Goal: Transaction & Acquisition: Purchase product/service

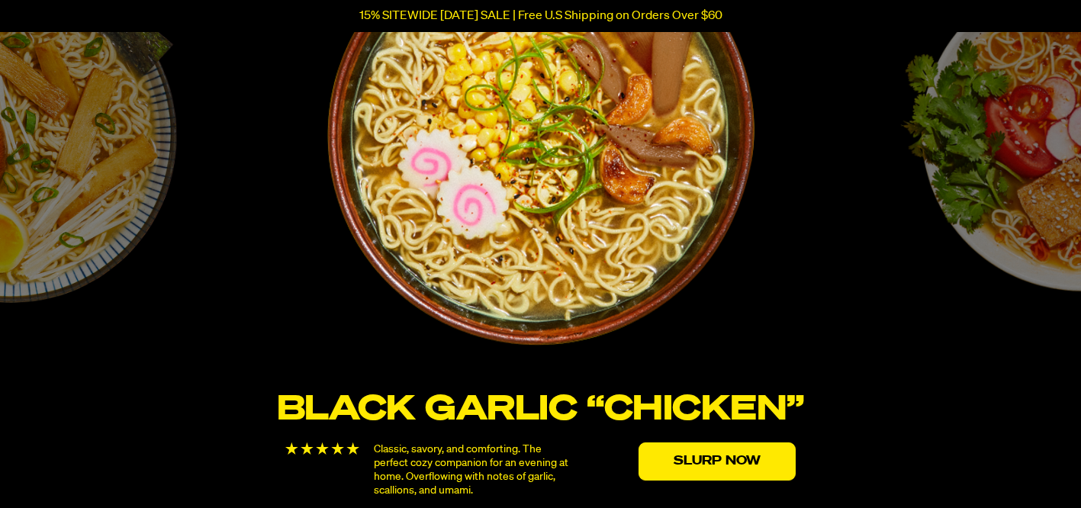
scroll to position [2689, 0]
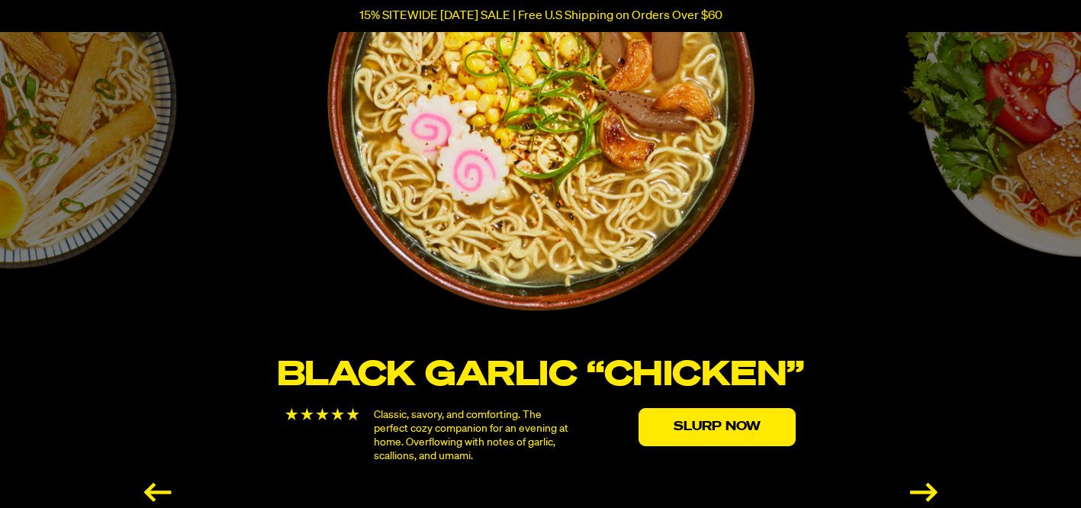
click at [928, 490] on div "Next slide" at bounding box center [923, 492] width 27 height 19
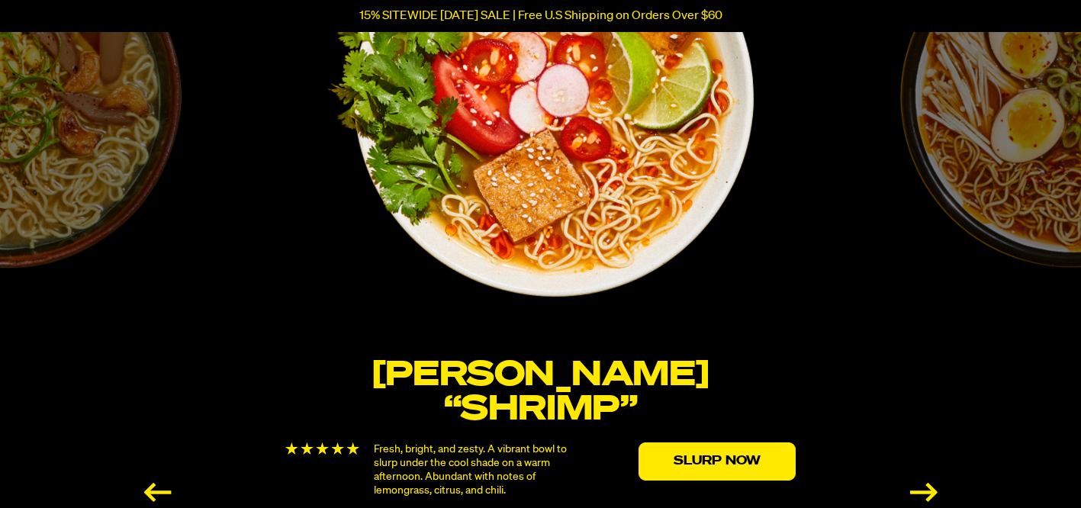
click at [928, 490] on div "Next slide" at bounding box center [923, 492] width 27 height 19
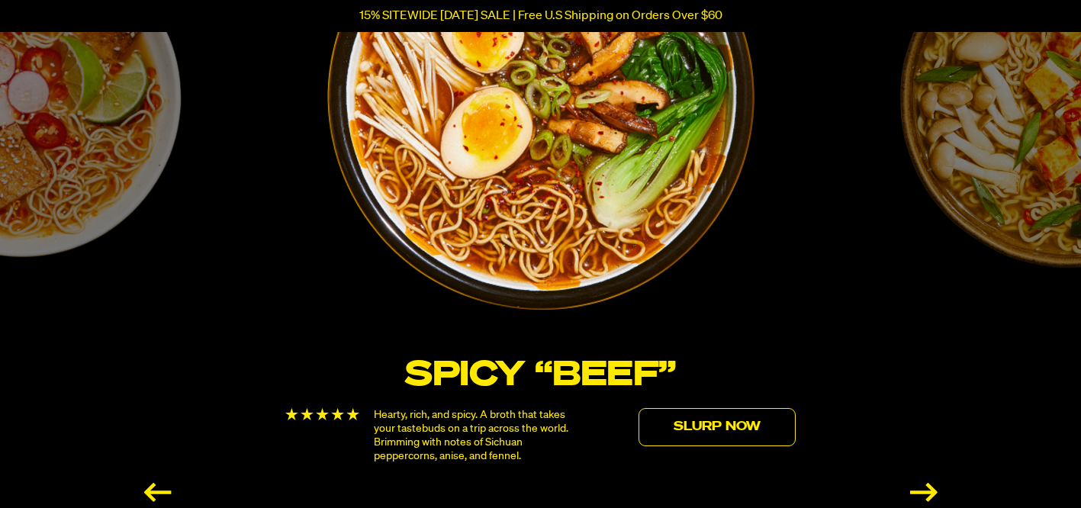
click at [751, 419] on link "Slurp Now" at bounding box center [716, 427] width 157 height 38
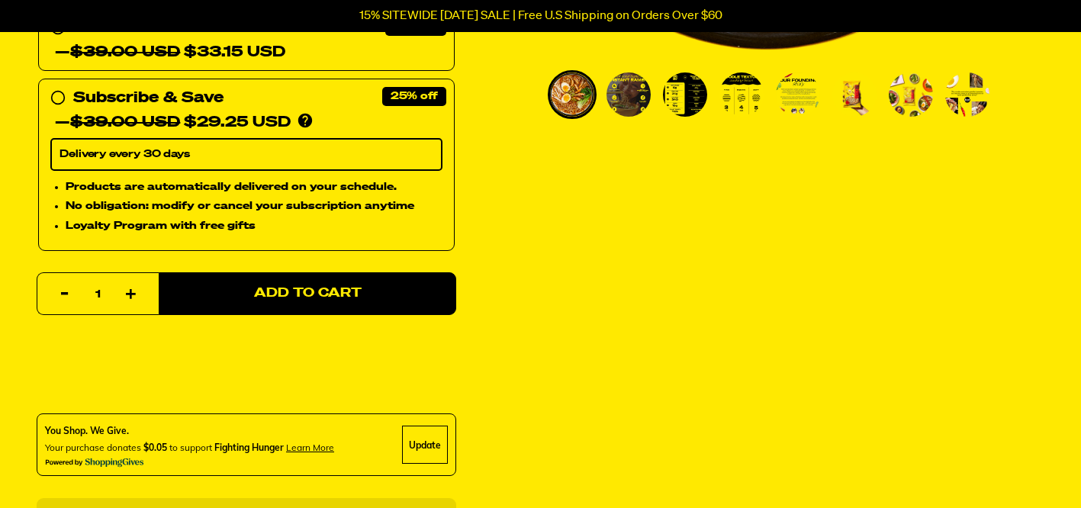
scroll to position [554, 0]
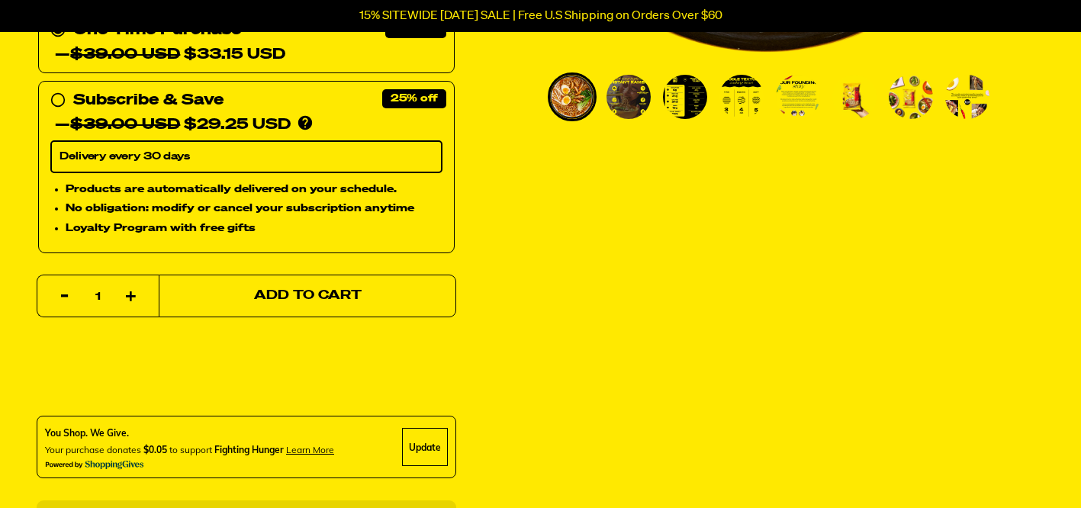
click at [336, 290] on button "Add to Cart" at bounding box center [308, 296] width 298 height 43
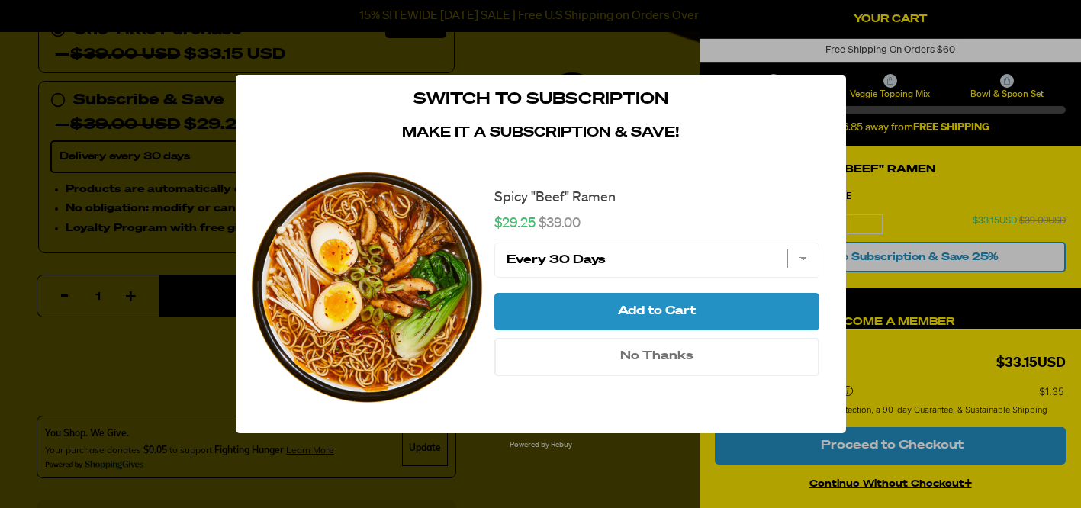
click at [827, 98] on icon "close modal" at bounding box center [824, 97] width 14 height 14
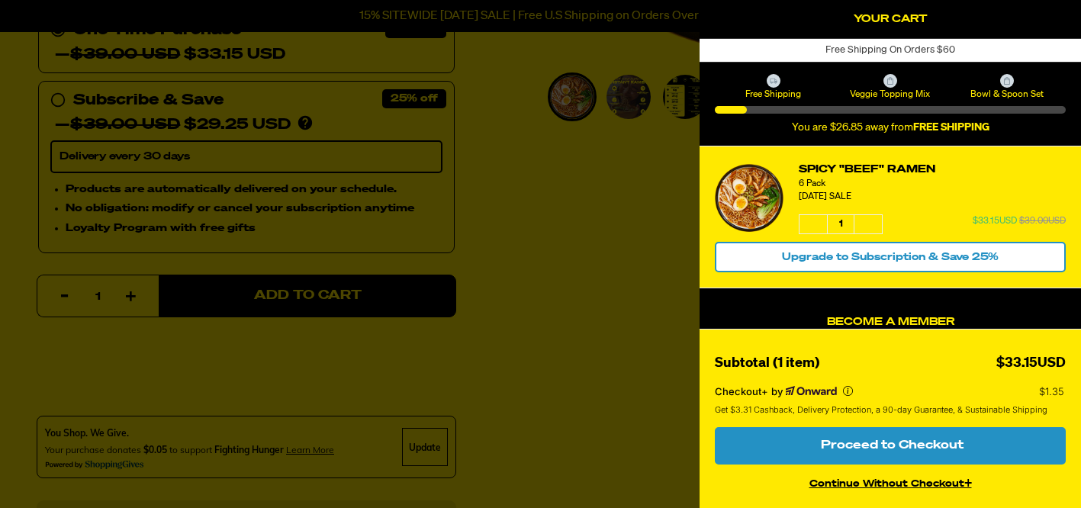
click at [548, 182] on div at bounding box center [540, 254] width 1081 height 508
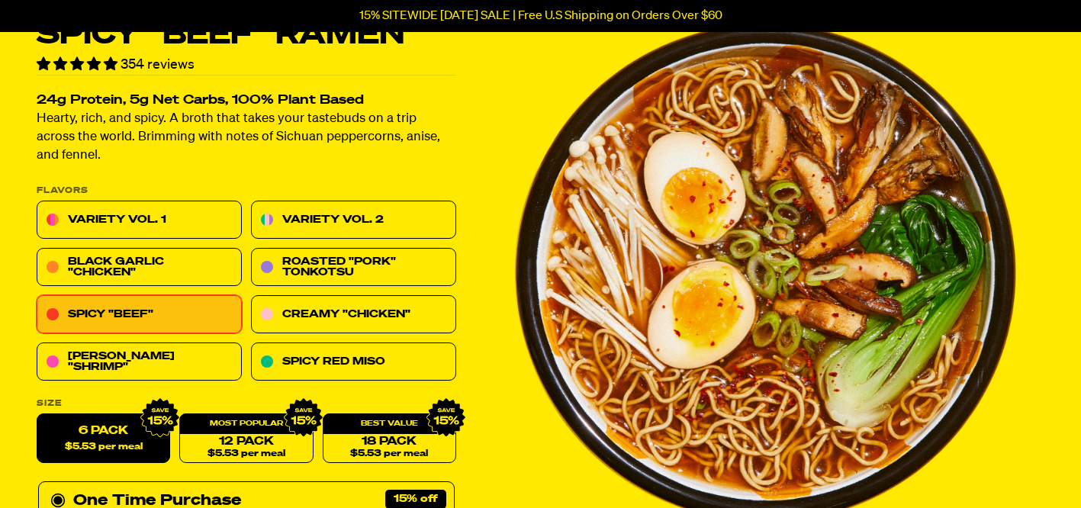
scroll to position [81, 0]
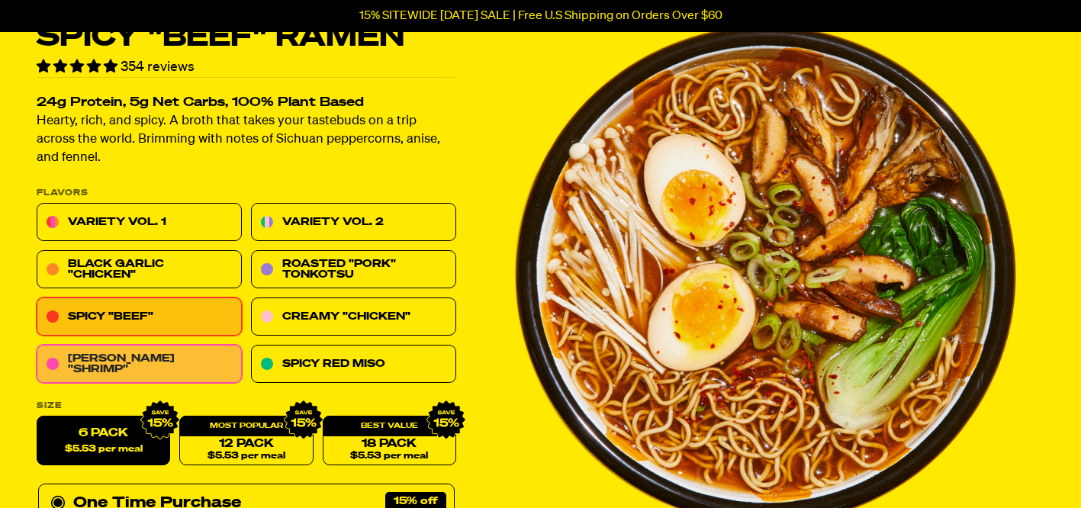
click at [224, 358] on link "Tom Yum "Shrimp"" at bounding box center [139, 365] width 205 height 38
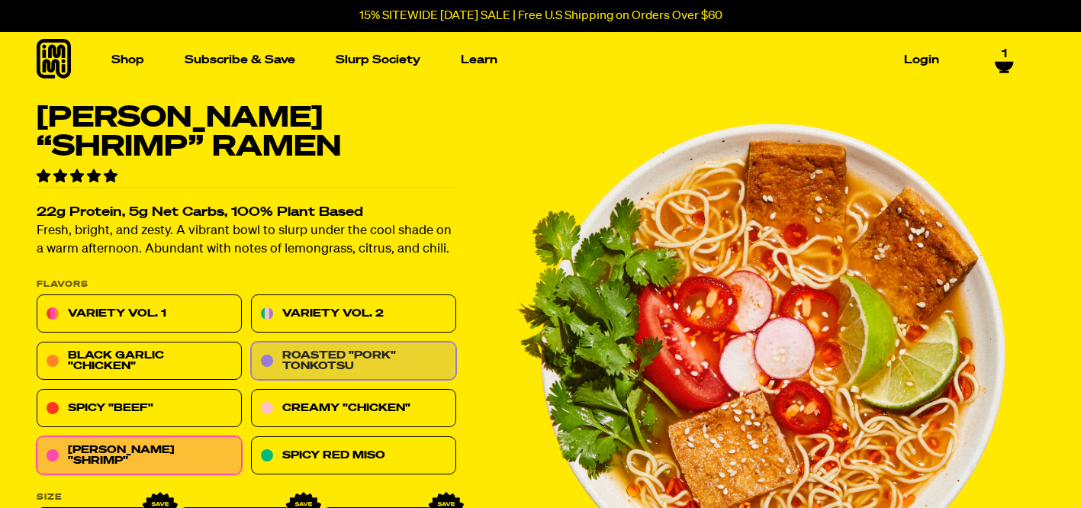
click at [371, 355] on link "Roasted "Pork" Tonkotsu" at bounding box center [353, 362] width 205 height 38
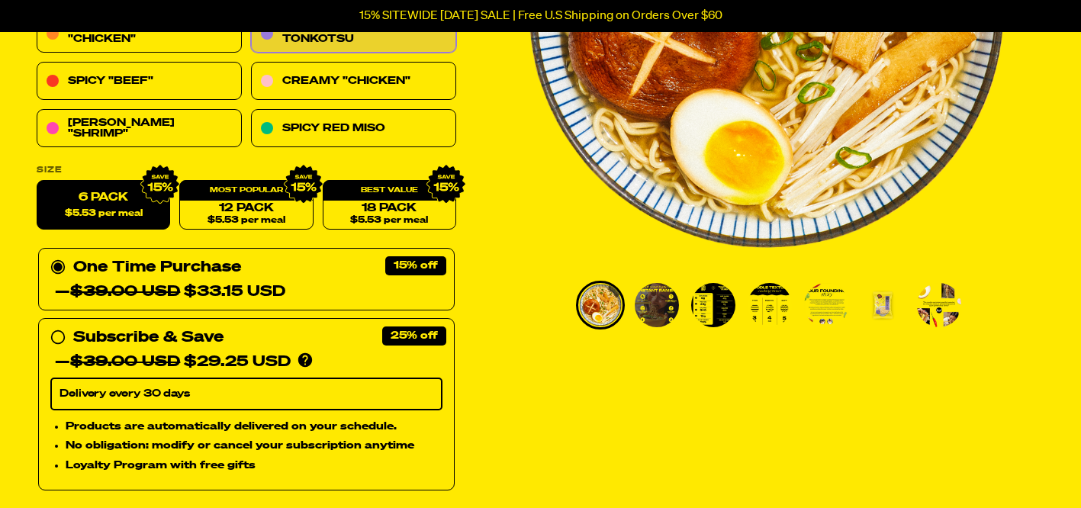
scroll to position [632, 0]
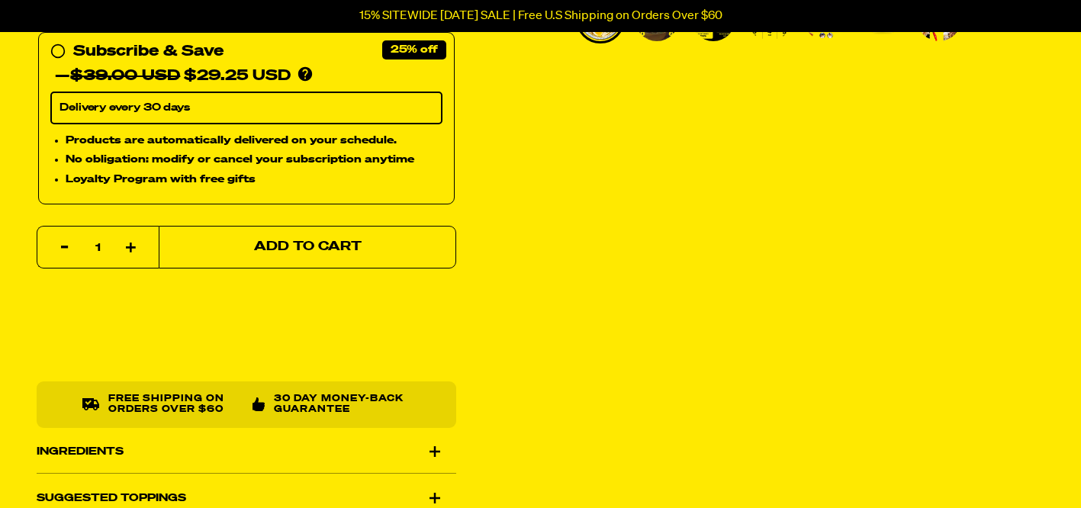
click at [331, 250] on span "Add to Cart" at bounding box center [308, 247] width 108 height 13
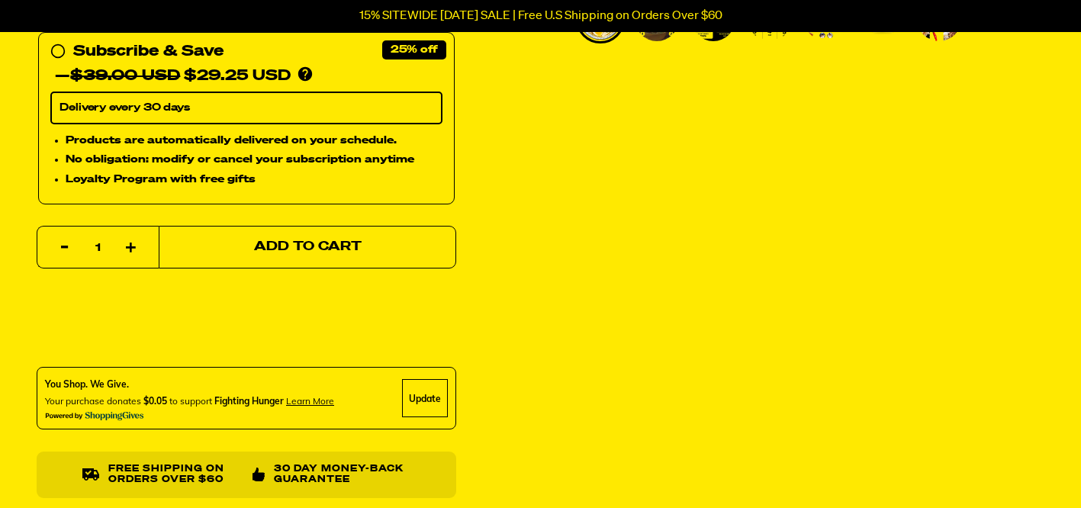
click at [331, 250] on span "Add to Cart" at bounding box center [308, 247] width 108 height 13
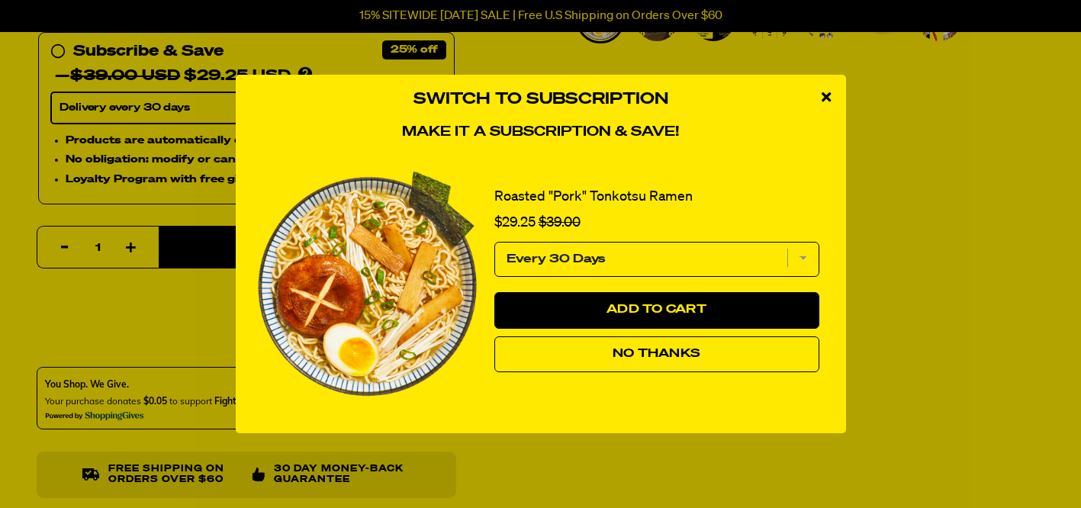
click at [825, 90] on icon "close modal" at bounding box center [826, 97] width 9 height 14
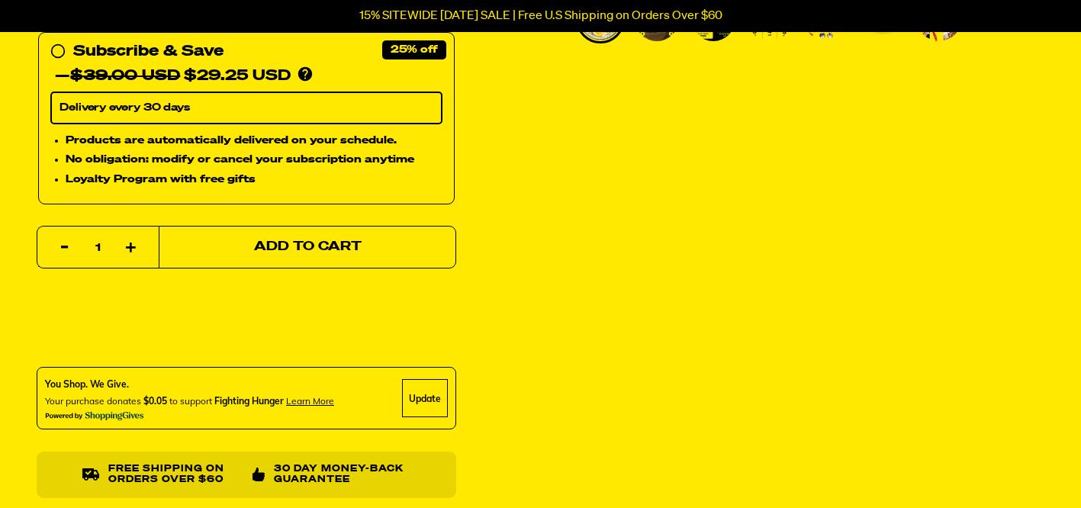
click at [373, 254] on button "Add to Cart" at bounding box center [308, 247] width 298 height 43
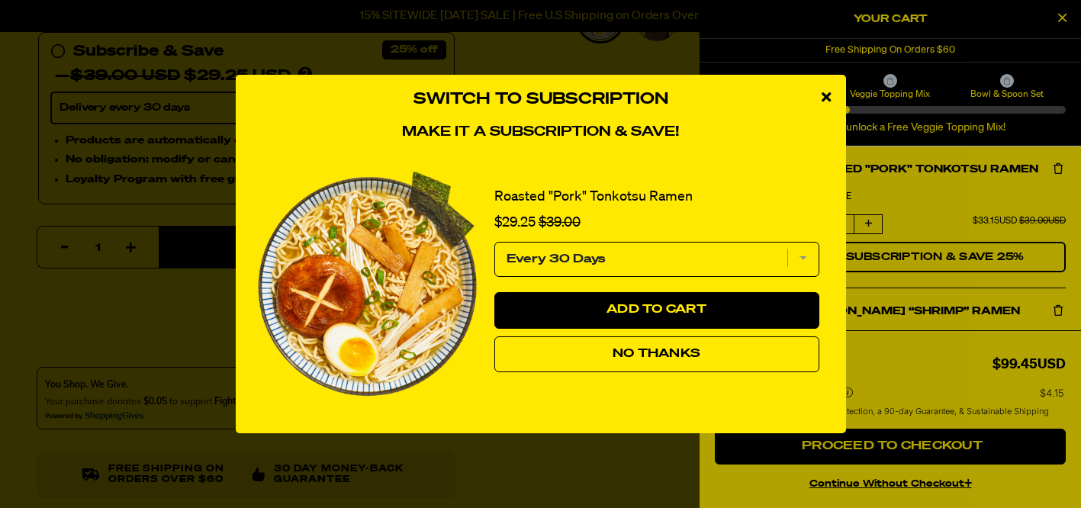
click at [822, 91] on icon "close modal" at bounding box center [826, 97] width 9 height 14
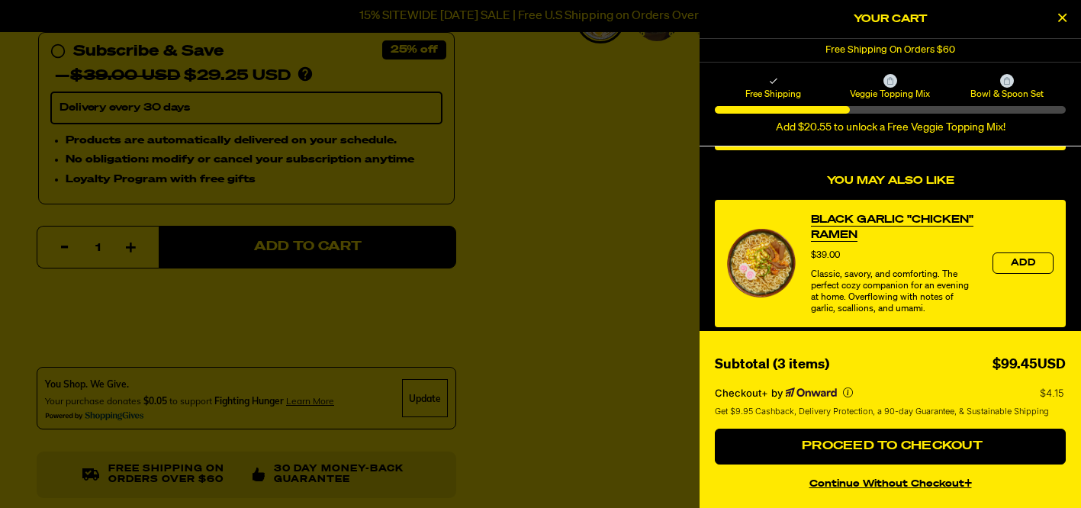
scroll to position [606, 0]
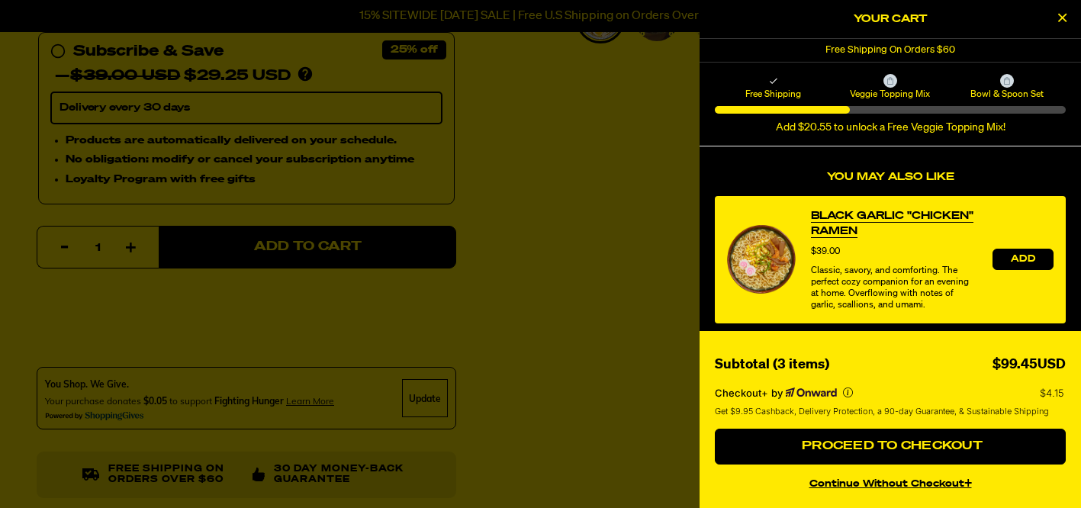
click at [1015, 260] on span "Add" at bounding box center [1023, 259] width 24 height 9
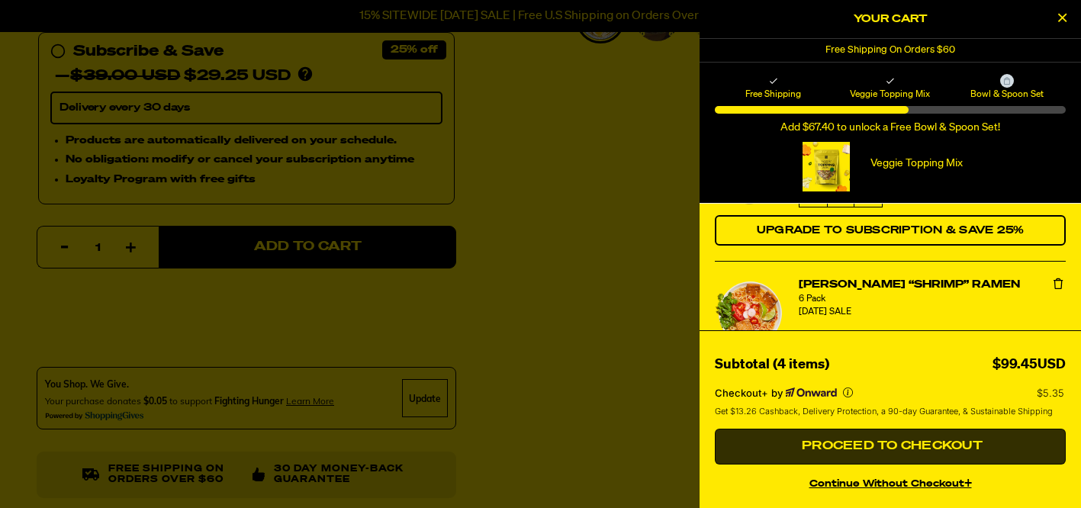
scroll to position [264, 0]
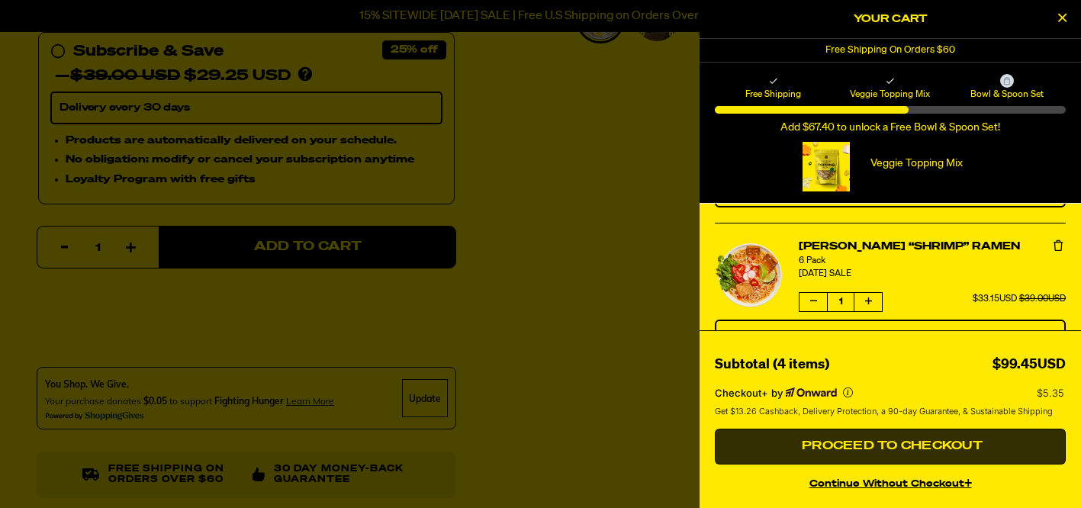
click at [925, 445] on span "Proceed to Checkout" at bounding box center [890, 446] width 185 height 12
